Goal: Find specific page/section

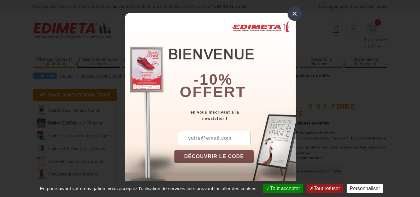
click at [289, 14] on div "×" at bounding box center [294, 14] width 14 height 14
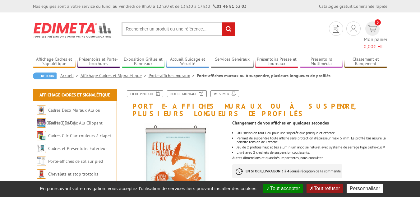
click at [289, 14] on section "Je me connecte Nouveau client ? Inscrivez-vous 0 Mon panier 0,00 € HT recherche…" at bounding box center [210, 31] width 354 height 38
click at [79, 107] on link "Cadres Deco Muraux Alu ou [GEOGRAPHIC_DATA]" at bounding box center [69, 116] width 64 height 18
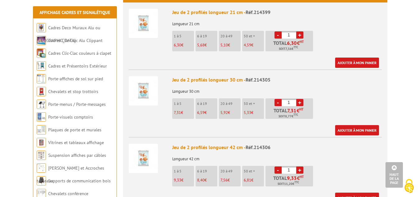
scroll to position [313, 0]
